Goal: Information Seeking & Learning: Learn about a topic

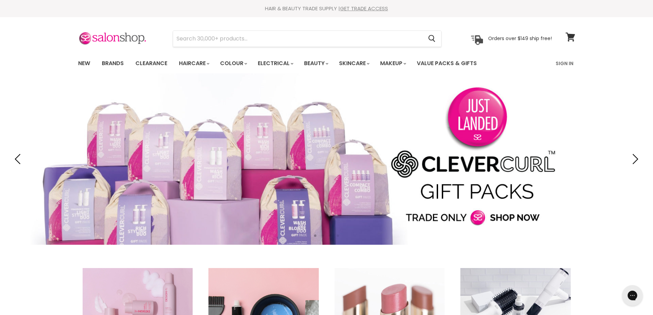
click at [284, 62] on link "Electrical" at bounding box center [275, 63] width 45 height 14
click at [117, 65] on link "Brands" at bounding box center [113, 63] width 32 height 14
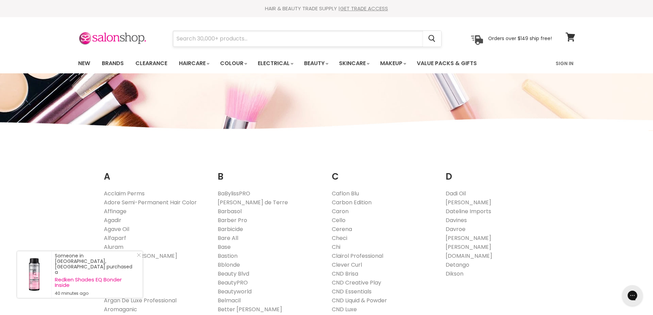
click at [247, 33] on input "Search" at bounding box center [298, 39] width 250 height 16
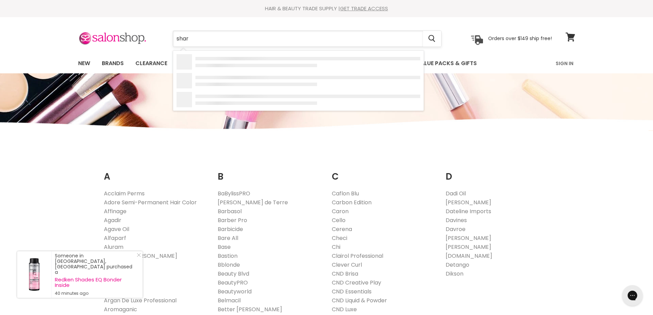
type input "shark"
